Goal: Transaction & Acquisition: Subscribe to service/newsletter

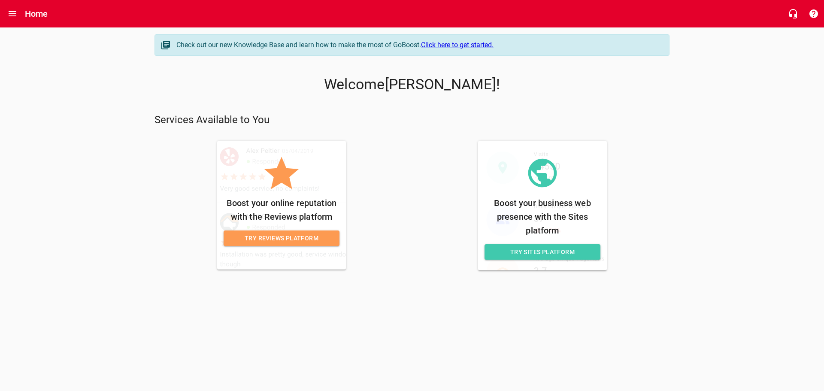
click at [319, 239] on span "Try Reviews Platform" at bounding box center [282, 238] width 102 height 11
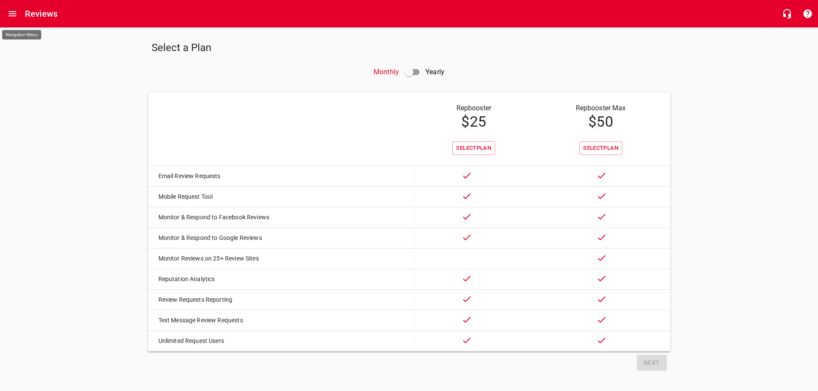
click at [11, 14] on icon "Open drawer" at bounding box center [13, 13] width 8 height 5
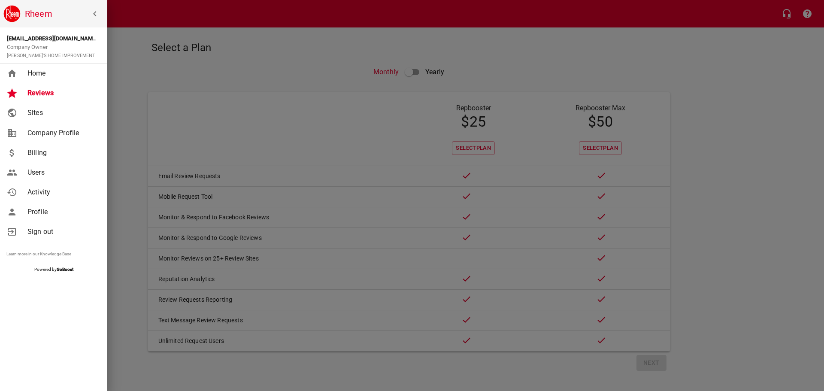
click at [97, 11] on icon "button" at bounding box center [95, 14] width 10 height 10
